Goal: Task Accomplishment & Management: Manage account settings

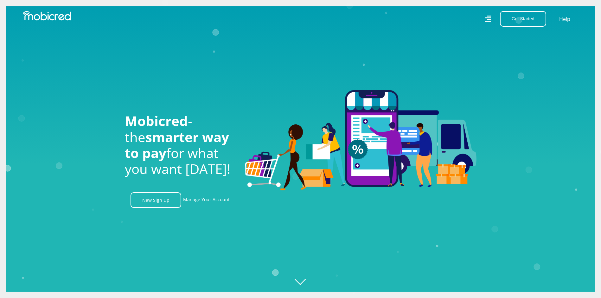
scroll to position [0, 452]
click at [561, 20] on link "Help" at bounding box center [565, 18] width 13 height 9
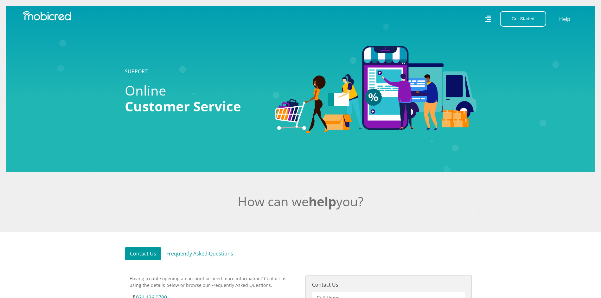
click at [43, 17] on img at bounding box center [47, 16] width 48 height 10
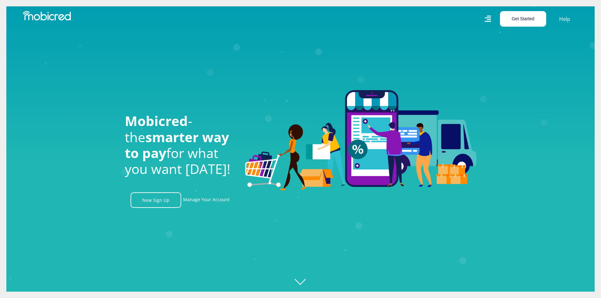
scroll to position [0, 1174]
click at [520, 18] on button "Get Started" at bounding box center [523, 19] width 46 height 16
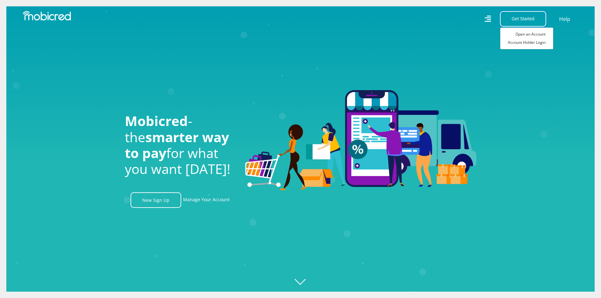
scroll to position [0, 1445]
click at [529, 44] on link "Account Holder Login" at bounding box center [527, 42] width 53 height 8
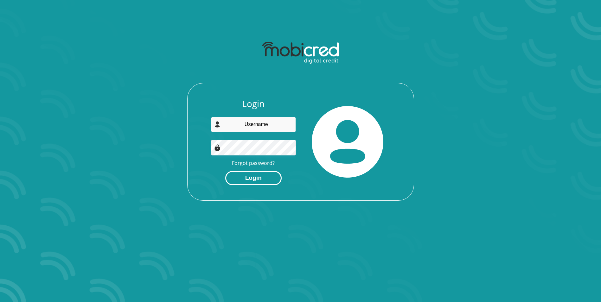
type input "[EMAIL_ADDRESS][DOMAIN_NAME]"
click at [260, 178] on button "Login" at bounding box center [253, 178] width 56 height 14
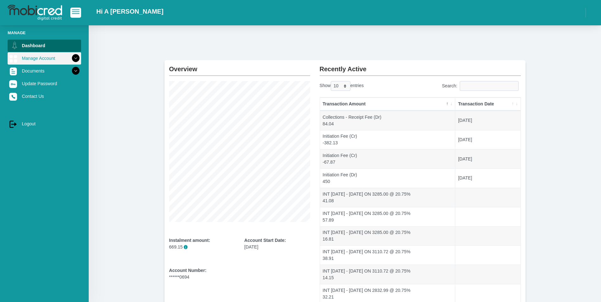
click at [70, 62] on icon at bounding box center [75, 58] width 11 height 11
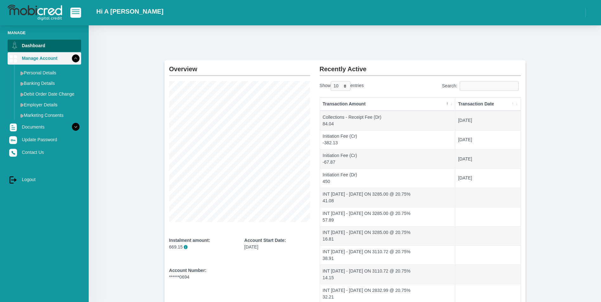
click at [73, 57] on icon at bounding box center [75, 58] width 11 height 11
